Goal: Task Accomplishment & Management: Manage account settings

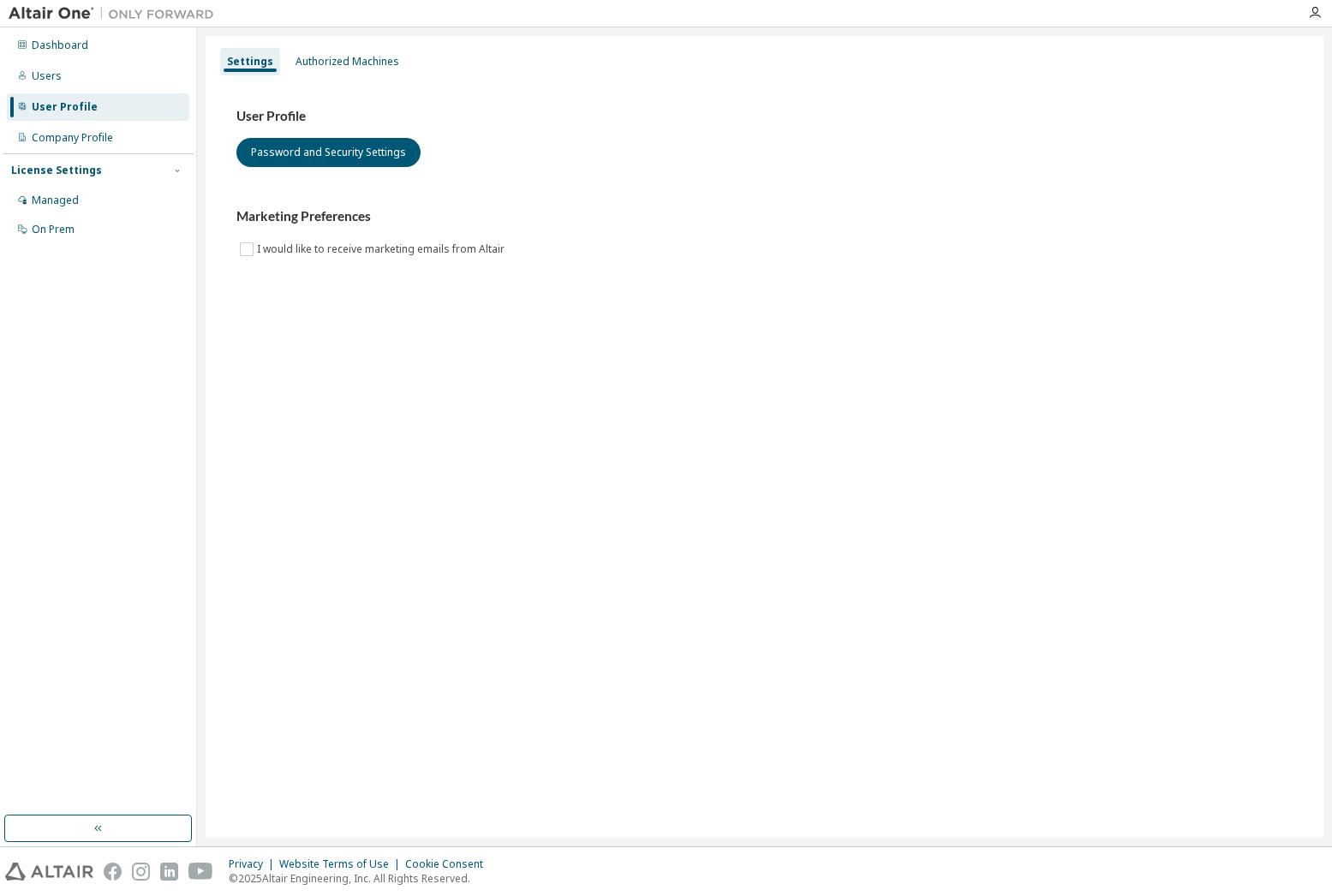
click at [168, 316] on div "Dashboard Users User Profile Company Profile License Settings Managed On Prem" at bounding box center [98, 421] width 191 height 783
click at [24, 86] on div "Users" at bounding box center [98, 77] width 183 height 28
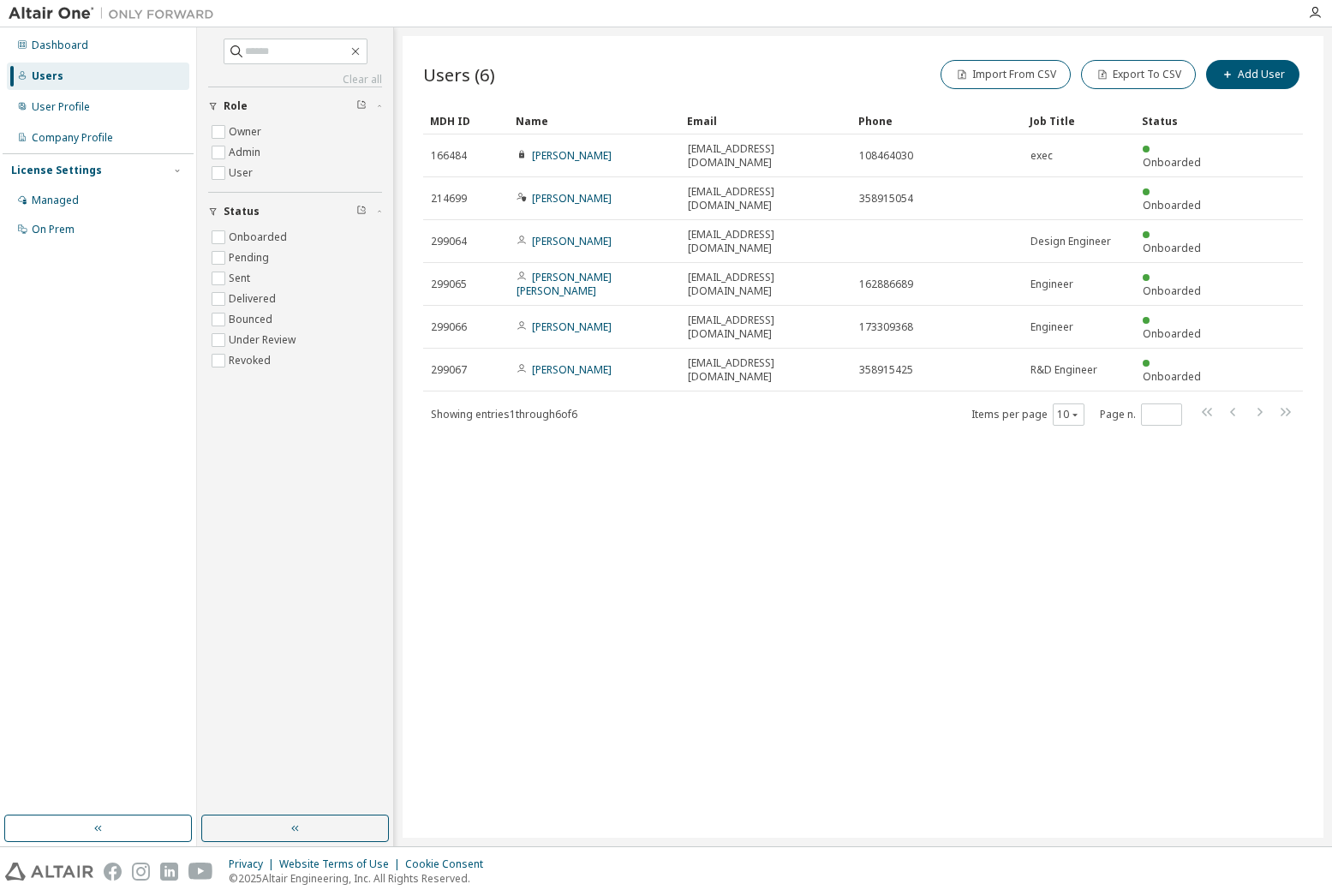
click at [409, 454] on div "Users (6) Import From CSV Export To CSV Add User Clear Load Save Save As Field …" at bounding box center [863, 437] width 920 height 802
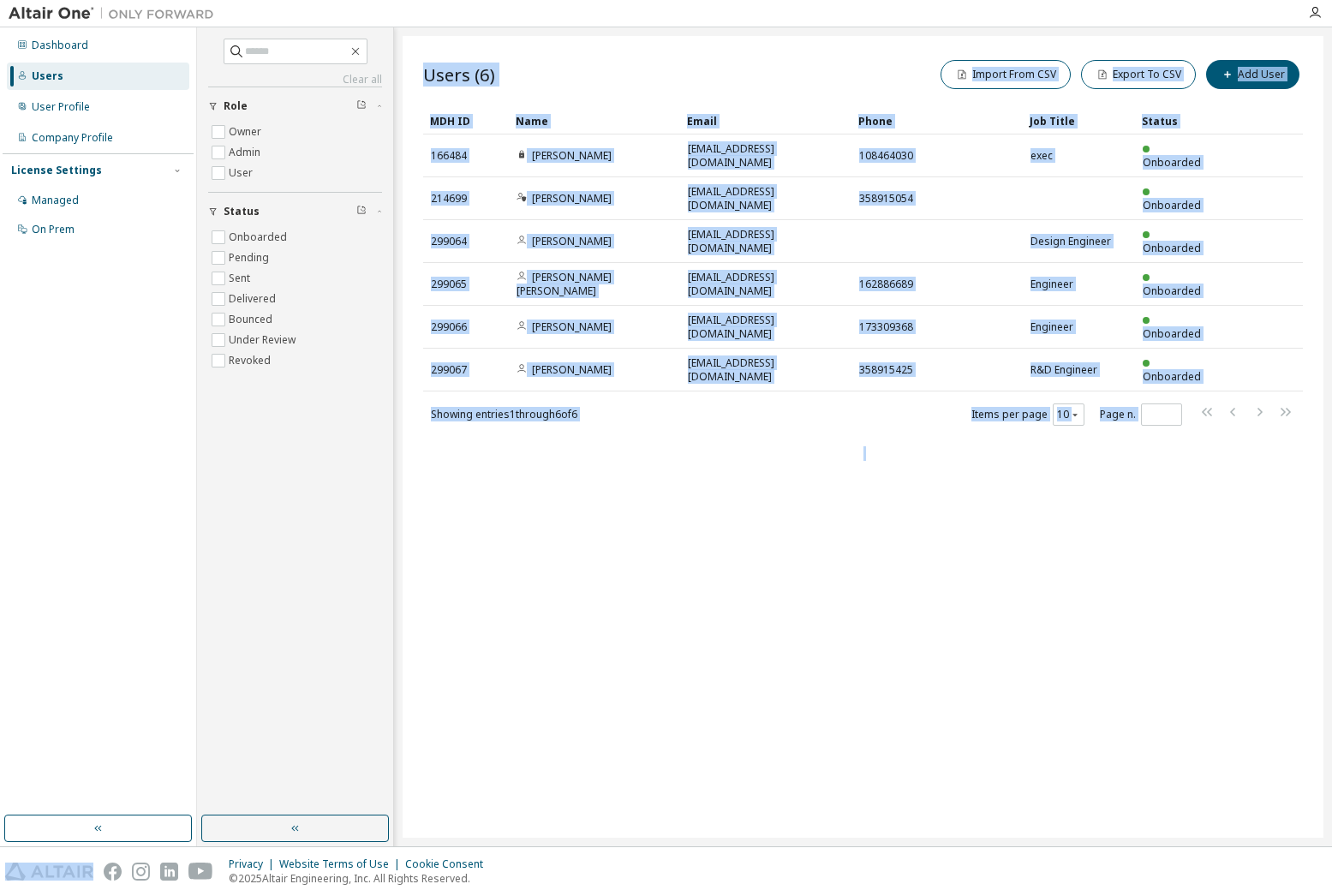
click at [409, 454] on div "Users (6) Import From CSV Export To CSV Add User Clear Load Save Save As Field …" at bounding box center [863, 437] width 920 height 802
click at [538, 602] on div "Users (6) Import From CSV Export To CSV Add User Clear Load Save Save As Field …" at bounding box center [863, 437] width 920 height 802
